Goal: Use online tool/utility: Utilize a website feature to perform a specific function

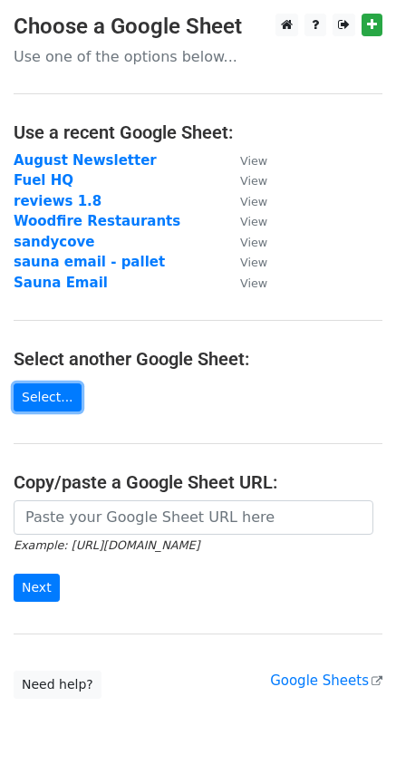
click at [58, 396] on link "Select..." at bounding box center [48, 397] width 68 height 28
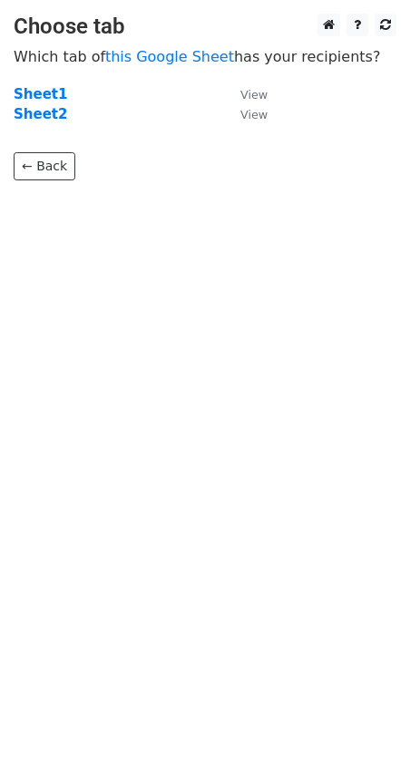
click at [44, 97] on strong "Sheet1" at bounding box center [40, 94] width 53 height 16
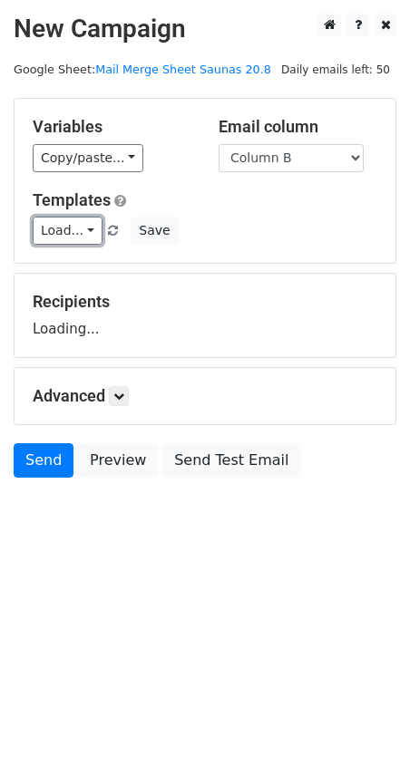
click at [74, 227] on link "Load..." at bounding box center [68, 231] width 70 height 28
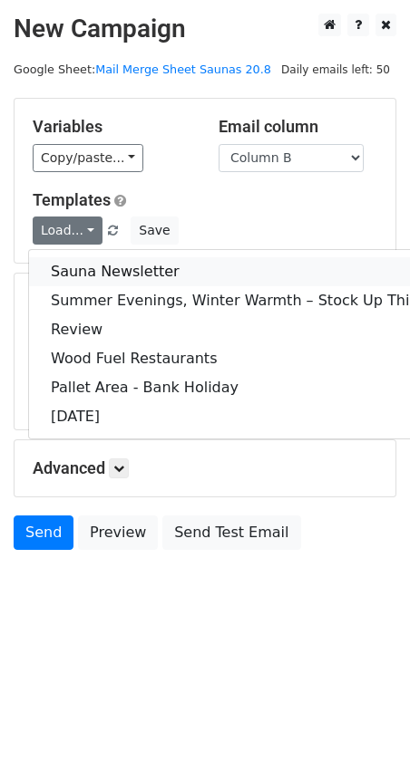
click at [84, 269] on link "Sauna Newsletter" at bounding box center [282, 271] width 506 height 29
